Goal: Transaction & Acquisition: Purchase product/service

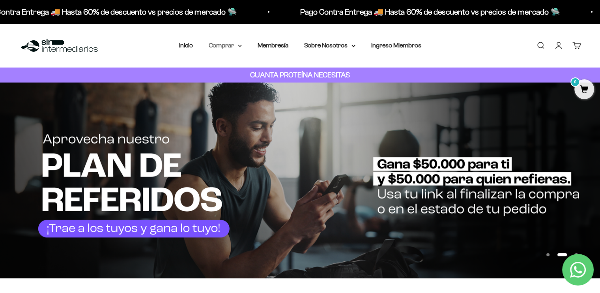
click at [215, 46] on summary "Comprar" at bounding box center [225, 45] width 33 height 10
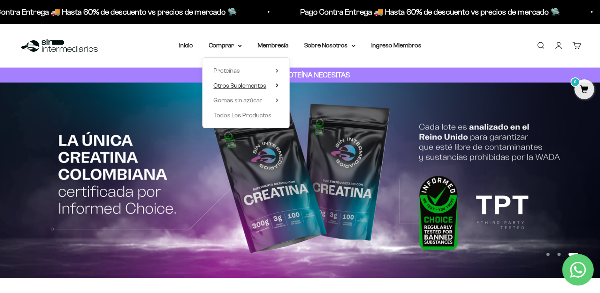
click at [249, 85] on span "Otros Suplementos" at bounding box center [240, 85] width 53 height 7
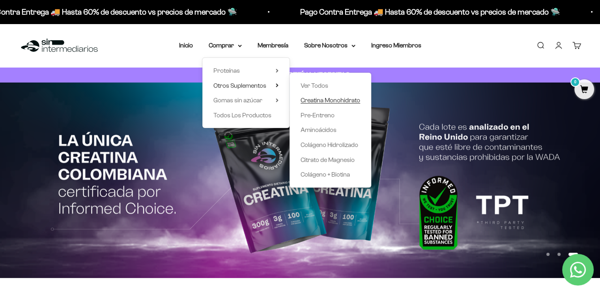
click at [334, 102] on span "Creatina Monohidrato" at bounding box center [331, 100] width 60 height 7
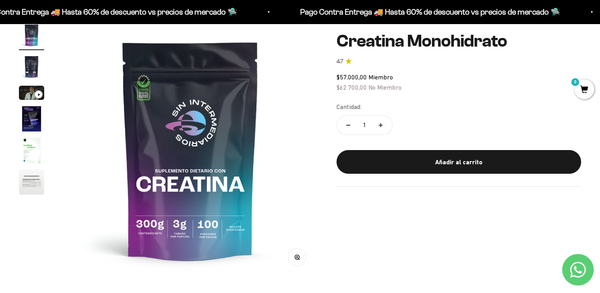
click at [30, 61] on img "Ir al artículo 2" at bounding box center [31, 66] width 25 height 25
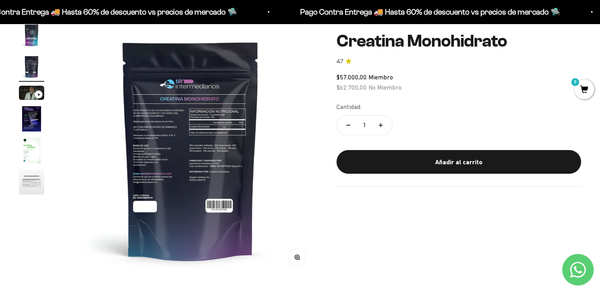
click at [30, 109] on img "Ir al artículo 4" at bounding box center [31, 118] width 25 height 25
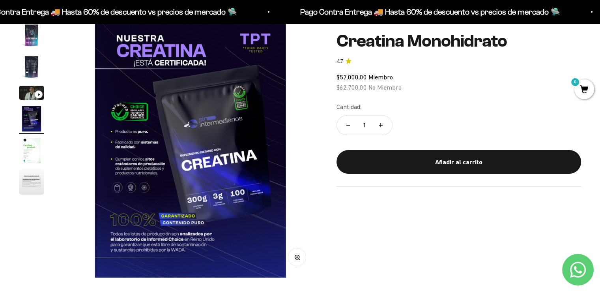
click at [32, 151] on img "Ir al artículo 5" at bounding box center [31, 150] width 25 height 25
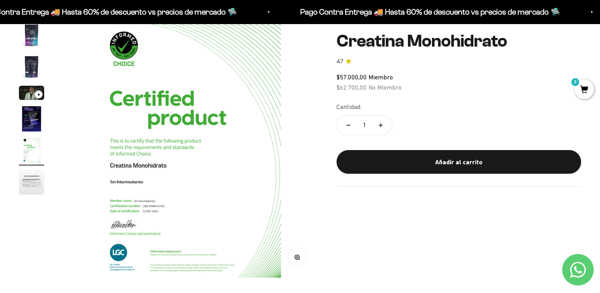
click at [33, 186] on img "Ir al artículo 6" at bounding box center [31, 181] width 25 height 25
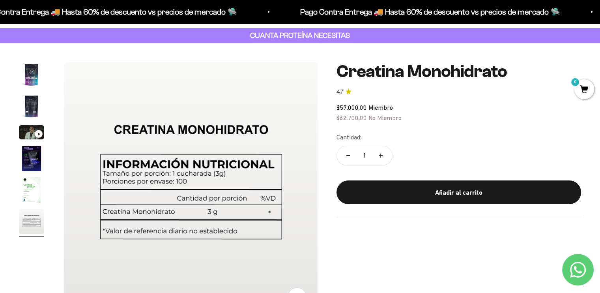
scroll to position [0, 0]
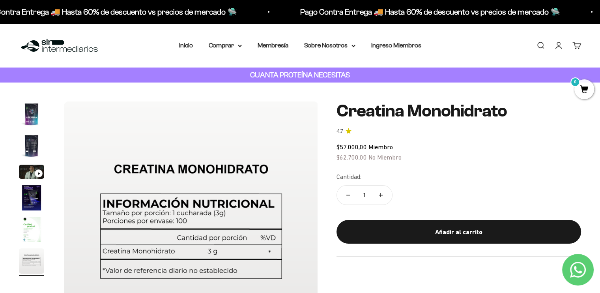
click at [34, 112] on img "Ir al artículo 1" at bounding box center [31, 113] width 25 height 25
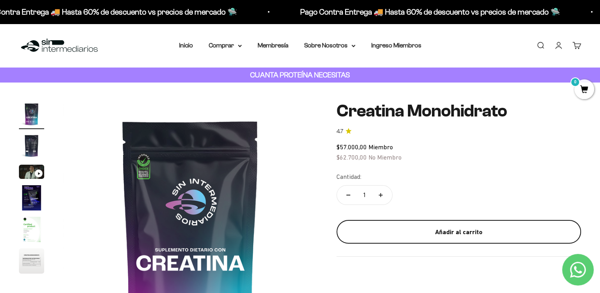
click at [431, 236] on div "Añadir al carrito" at bounding box center [458, 232] width 213 height 10
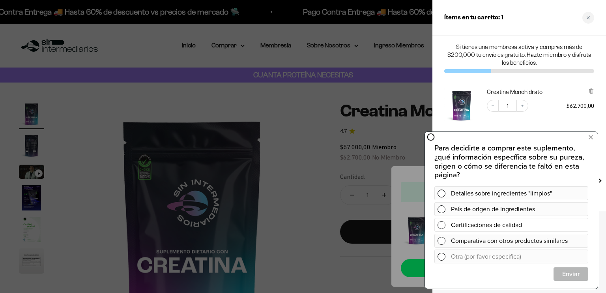
click at [442, 227] on span at bounding box center [442, 225] width 8 height 8
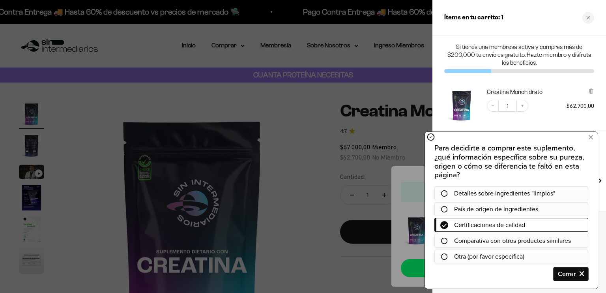
click at [566, 275] on span "Cerrar" at bounding box center [571, 274] width 34 height 14
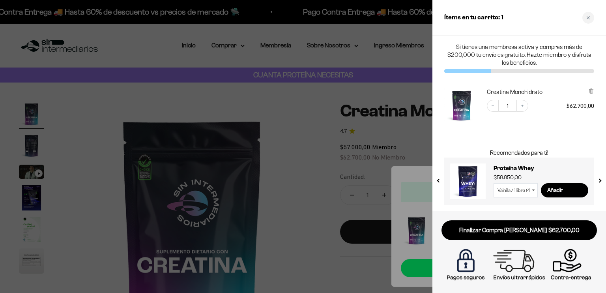
click at [600, 184] on button "next slide / item" at bounding box center [599, 178] width 7 height 47
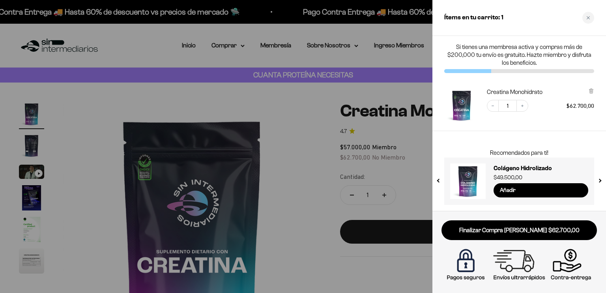
click at [599, 180] on button "next slide / item" at bounding box center [599, 178] width 7 height 47
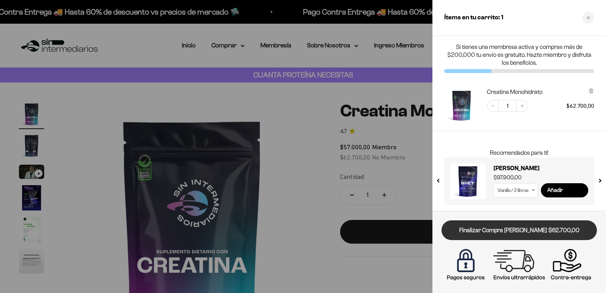
click at [535, 230] on link "Finalizar Compra [PERSON_NAME] $62.700,00" at bounding box center [519, 230] width 155 height 20
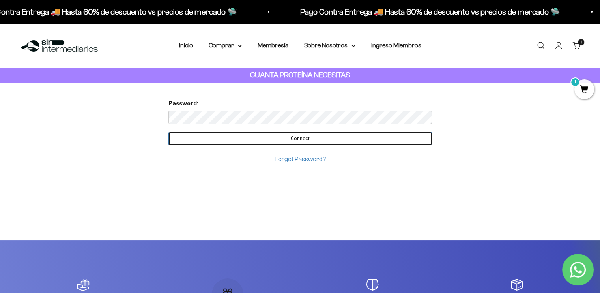
click at [329, 137] on input "Connect" at bounding box center [301, 138] width 264 height 13
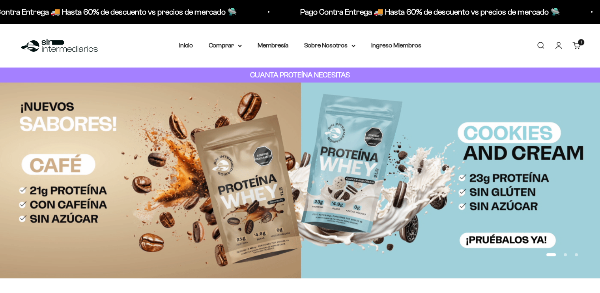
click at [579, 43] on cart-count "1 artículo 1" at bounding box center [581, 42] width 6 height 6
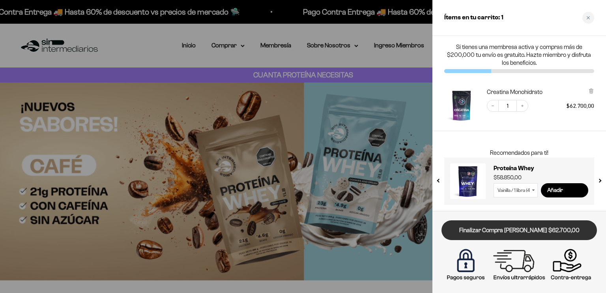
click at [489, 235] on link "Finalizar Compra [PERSON_NAME] $62.700,00" at bounding box center [519, 230] width 155 height 20
